Goal: Information Seeking & Learning: Learn about a topic

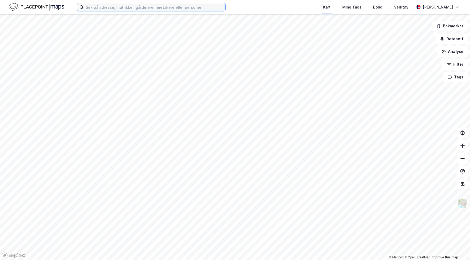
click at [178, 5] on input at bounding box center [155, 7] width 142 height 8
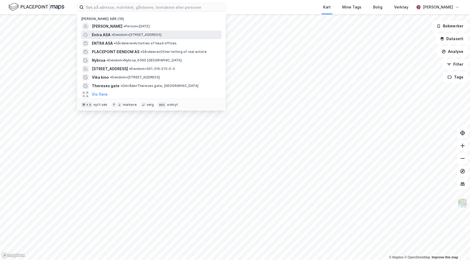
click at [136, 35] on span "• Eiendom • Biskop Gunnerus gate 14A, 0185 Oslo" at bounding box center [137, 35] width 50 height 4
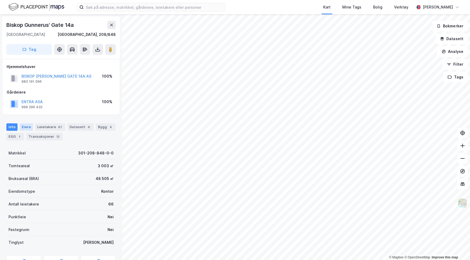
click at [28, 125] on div "Eiere" at bounding box center [26, 126] width 13 height 7
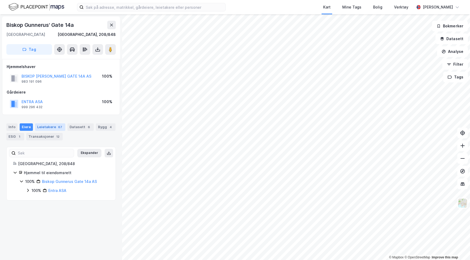
click at [43, 127] on div "Leietakere 67" at bounding box center [50, 126] width 30 height 7
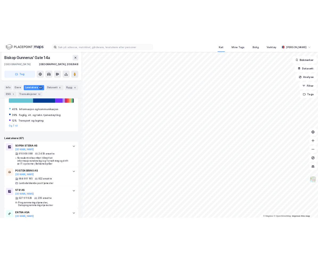
scroll to position [102, 0]
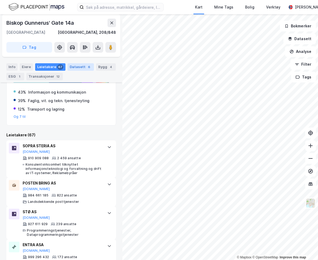
click at [72, 68] on div "Datasett 6" at bounding box center [80, 66] width 26 height 7
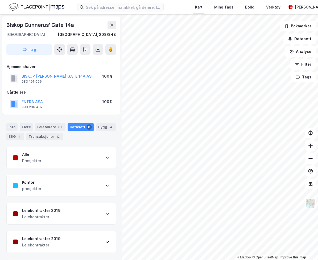
click at [41, 122] on div "Info Eiere Leietakere 67 Datasett 6 Bygg 4 ESG 1 Transaksjoner 12" at bounding box center [61, 130] width 122 height 26
click at [41, 125] on div "Leietakere 67" at bounding box center [50, 126] width 30 height 7
